Goal: Task Accomplishment & Management: Complete application form

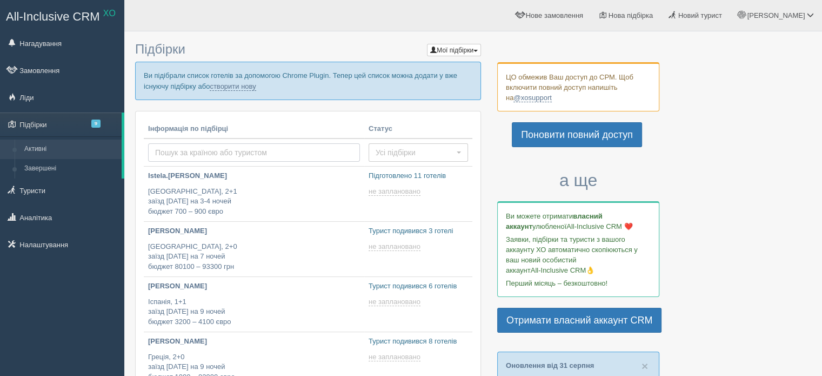
click at [239, 143] on input "text" at bounding box center [254, 152] width 212 height 18
type input "[DEMOGRAPHIC_DATA]"
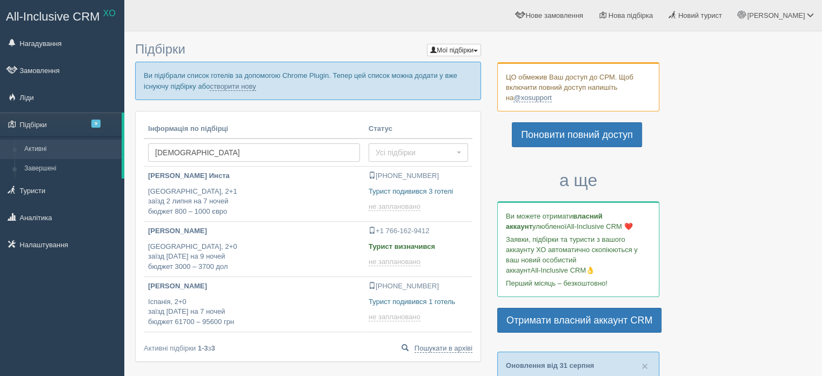
type input "[DATE] 20:40"
click at [187, 150] on input "Іра" at bounding box center [254, 152] width 212 height 18
type input "Іра телеграм"
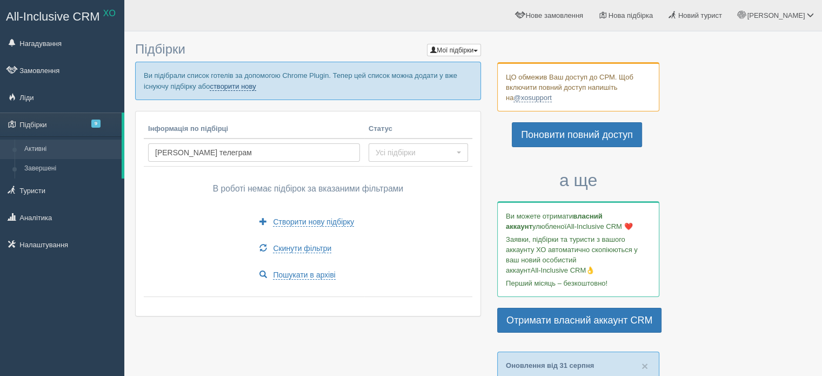
click at [237, 82] on link "створити нову" at bounding box center [233, 86] width 46 height 9
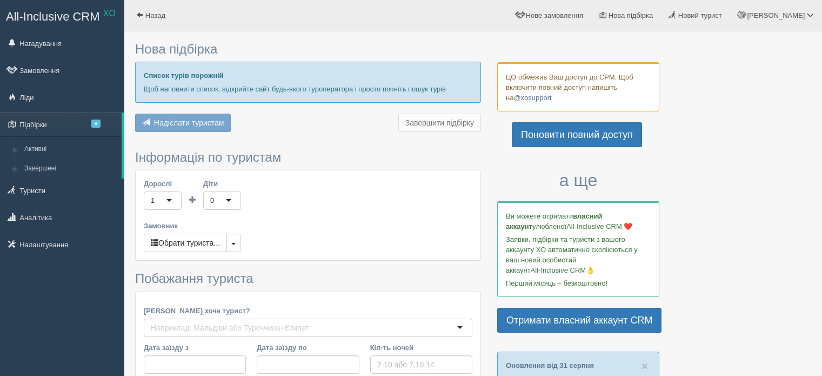
type input "7"
type input "1500"
type input "2900"
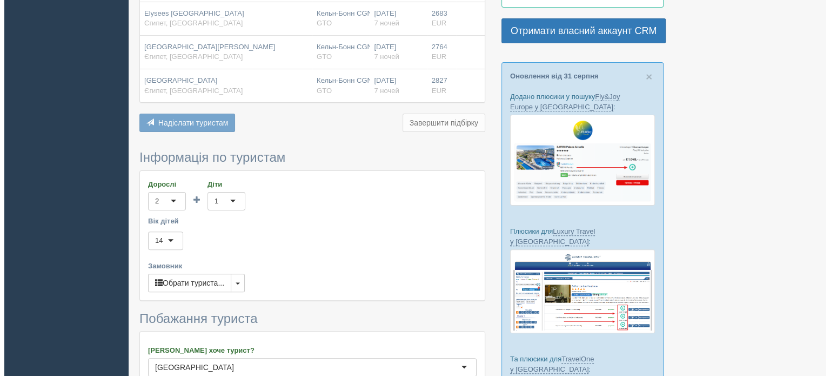
scroll to position [433, 0]
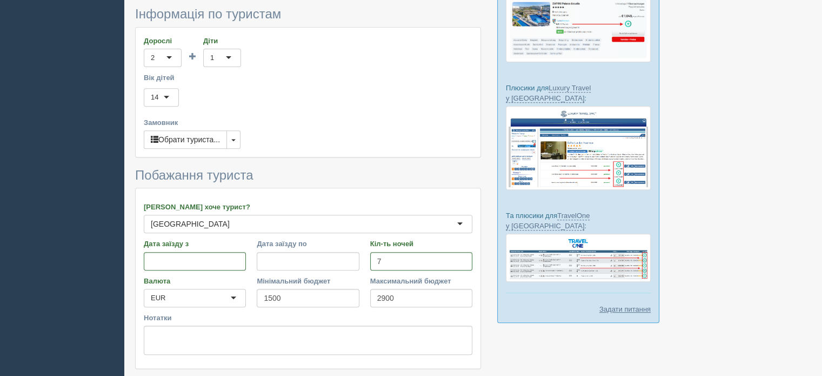
click at [183, 148] on div "Дорослі 2 2 1 2 3 4 5 6 7 8 9 10 11 12 13 14 15 16 17 18 19 20 21 22 23 24 25 2…" at bounding box center [308, 92] width 345 height 129
click at [183, 141] on button "Обрати туриста..." at bounding box center [185, 139] width 83 height 18
